Goal: Transaction & Acquisition: Download file/media

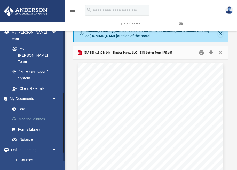
scroll to position [144, 0]
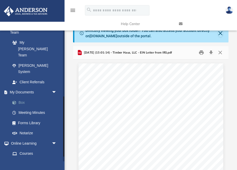
click at [21, 97] on link "Box" at bounding box center [35, 102] width 57 height 10
click at [221, 52] on button "Close" at bounding box center [220, 53] width 9 height 8
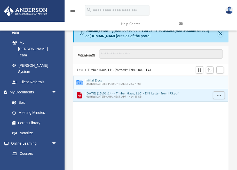
click at [94, 81] on button "Initial Docs" at bounding box center [147, 80] width 123 height 3
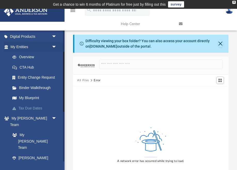
scroll to position [44, 0]
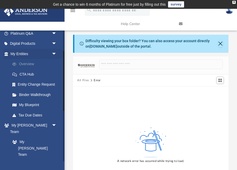
click at [29, 64] on link "Overview" at bounding box center [35, 64] width 57 height 10
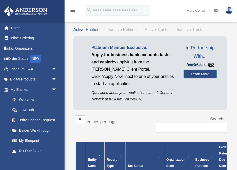
scroll to position [25, 0]
click at [154, 30] on span "Active Trusts" at bounding box center [157, 29] width 24 height 4
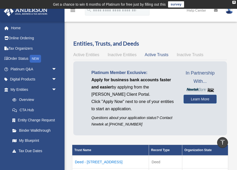
scroll to position [0, 0]
click at [193, 55] on span "Inactive Trusts" at bounding box center [190, 54] width 27 height 4
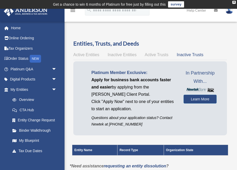
click at [117, 53] on span "Inactive Entities" at bounding box center [122, 54] width 29 height 4
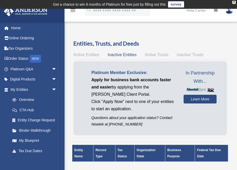
click at [83, 53] on span "Active Entities" at bounding box center [86, 54] width 26 height 4
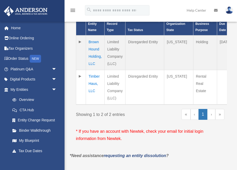
scroll to position [161, 0]
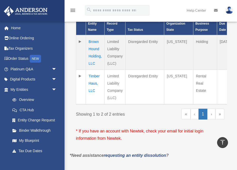
click at [93, 75] on td "Timber Haus, LLC" at bounding box center [95, 86] width 19 height 35
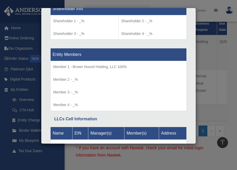
scroll to position [490, 0]
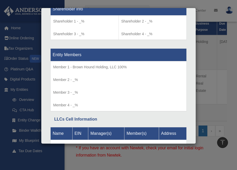
click at [96, 76] on p "Member 2 - _%" at bounding box center [118, 79] width 131 height 6
click at [81, 61] on td "Member 1 - Brown Hound Holding, LLC 100% Member 2 - _% Member 3 - _%" at bounding box center [119, 86] width 136 height 50
click at [80, 76] on p "Member 2 - _%" at bounding box center [118, 79] width 131 height 6
click at [224, 111] on div "Details × Articles Sent Organizational Date" at bounding box center [118, 85] width 237 height 170
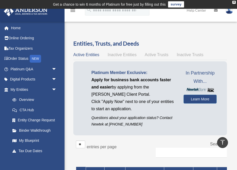
scroll to position [0, 0]
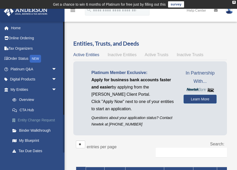
click at [30, 120] on link "Entity Change Request" at bounding box center [35, 120] width 57 height 10
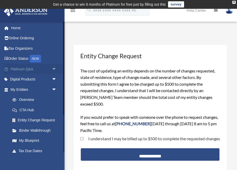
click at [53, 69] on span "arrow_drop_down" at bounding box center [57, 69] width 10 height 11
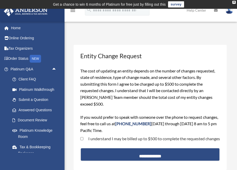
click at [53, 163] on div "stevenson.businesses@gmail.com Sign Out stevenson.businesses@gmail.com Home Onl…" at bounding box center [32, 106] width 65 height 170
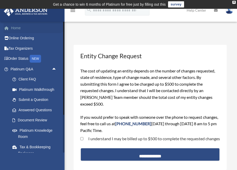
click at [20, 27] on link "Home" at bounding box center [34, 28] width 61 height 10
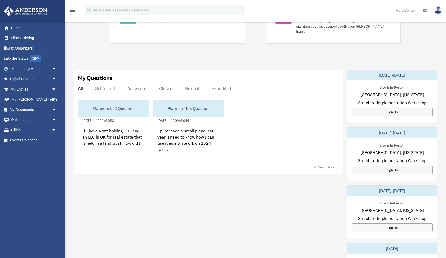
scroll to position [145, 0]
click at [25, 107] on link "My Documents arrow_drop_down" at bounding box center [34, 110] width 61 height 10
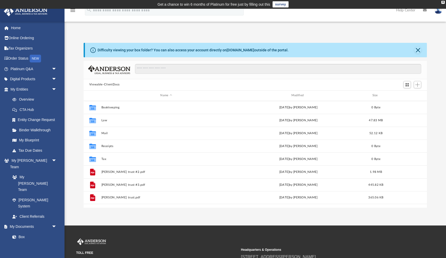
scroll to position [117, 343]
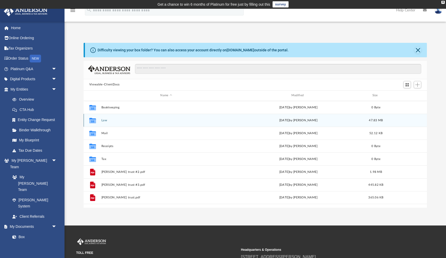
click at [105, 120] on button "Law" at bounding box center [166, 120] width 130 height 3
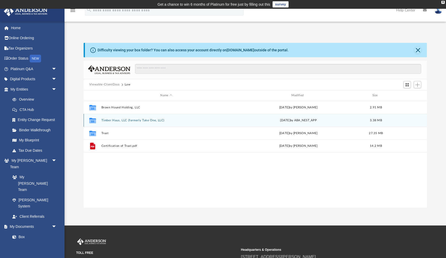
click at [109, 120] on button "Timber Haus, LLC (formerly Take One, LLC)" at bounding box center [166, 120] width 130 height 3
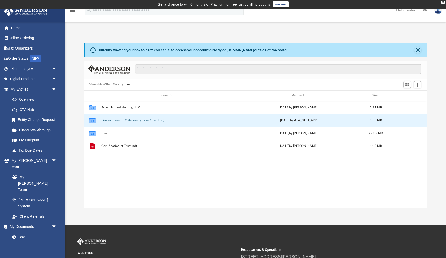
click at [109, 120] on button "Timber Haus, LLC (formerly Take One, LLC)" at bounding box center [166, 120] width 130 height 3
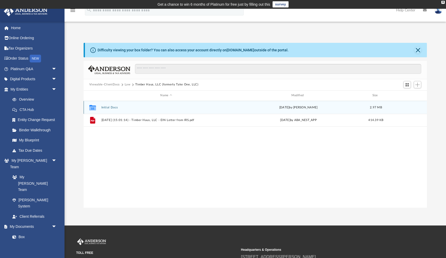
click at [109, 107] on button "Initial Docs" at bounding box center [166, 107] width 130 height 3
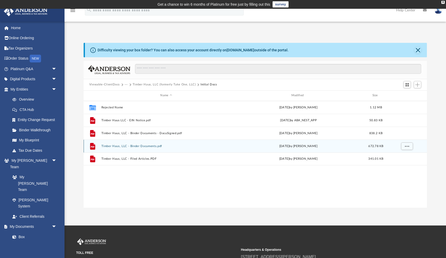
click at [143, 147] on button "Timber Haus, LLC - Binder Documents.pdf" at bounding box center [166, 146] width 130 height 3
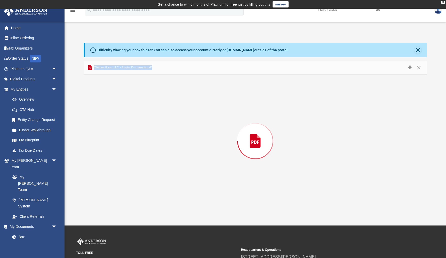
click at [143, 147] on div "Preview" at bounding box center [255, 141] width 343 height 133
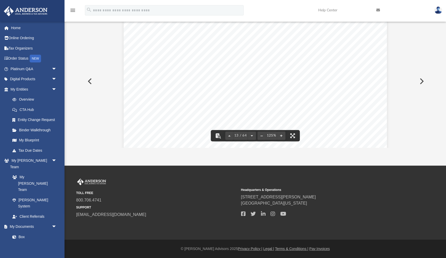
scroll to position [4328, 0]
click at [264, 53] on span "specifically under the [US_STATE] Limited Liability Company Act, upon filing th…" at bounding box center [258, 53] width 206 height 5
click at [266, 54] on span "specifically under the [US_STATE] Limited Liability Company Act, upon filing th…" at bounding box center [258, 53] width 206 height 5
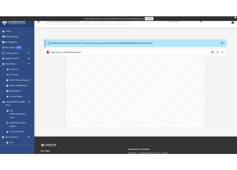
scroll to position [4194, 0]
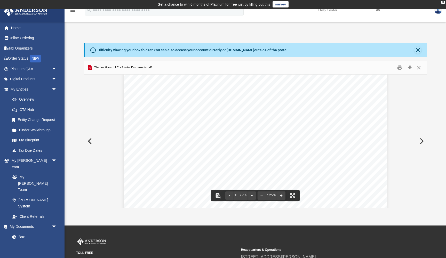
click at [140, 67] on span "Timber Haus, LLC - Binder Documents.pdf" at bounding box center [122, 67] width 59 height 5
click at [410, 68] on button "Download" at bounding box center [409, 68] width 9 height 8
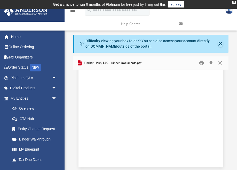
scroll to position [2343, 0]
